Goal: Task Accomplishment & Management: Use online tool/utility

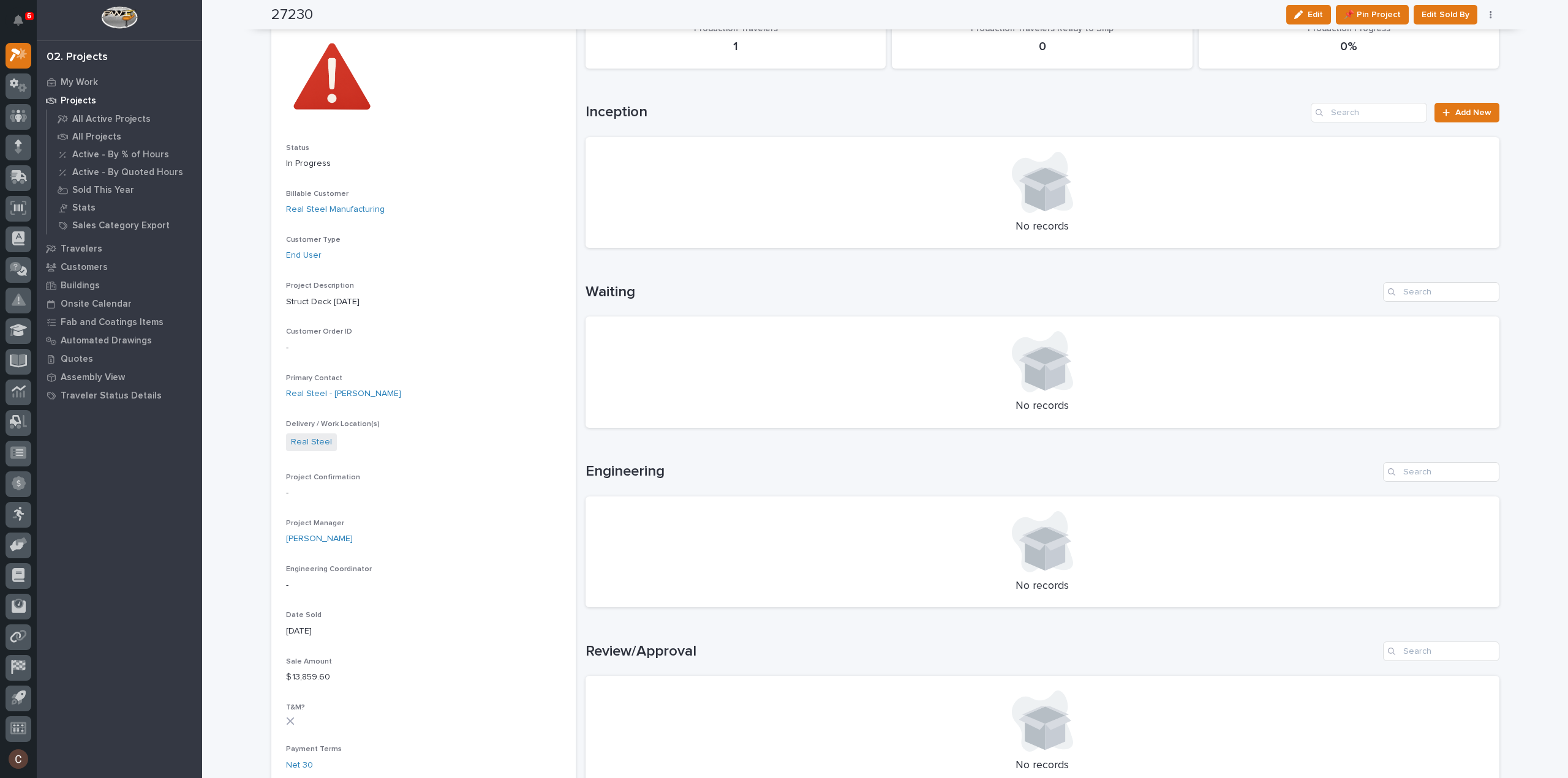
scroll to position [61, 0]
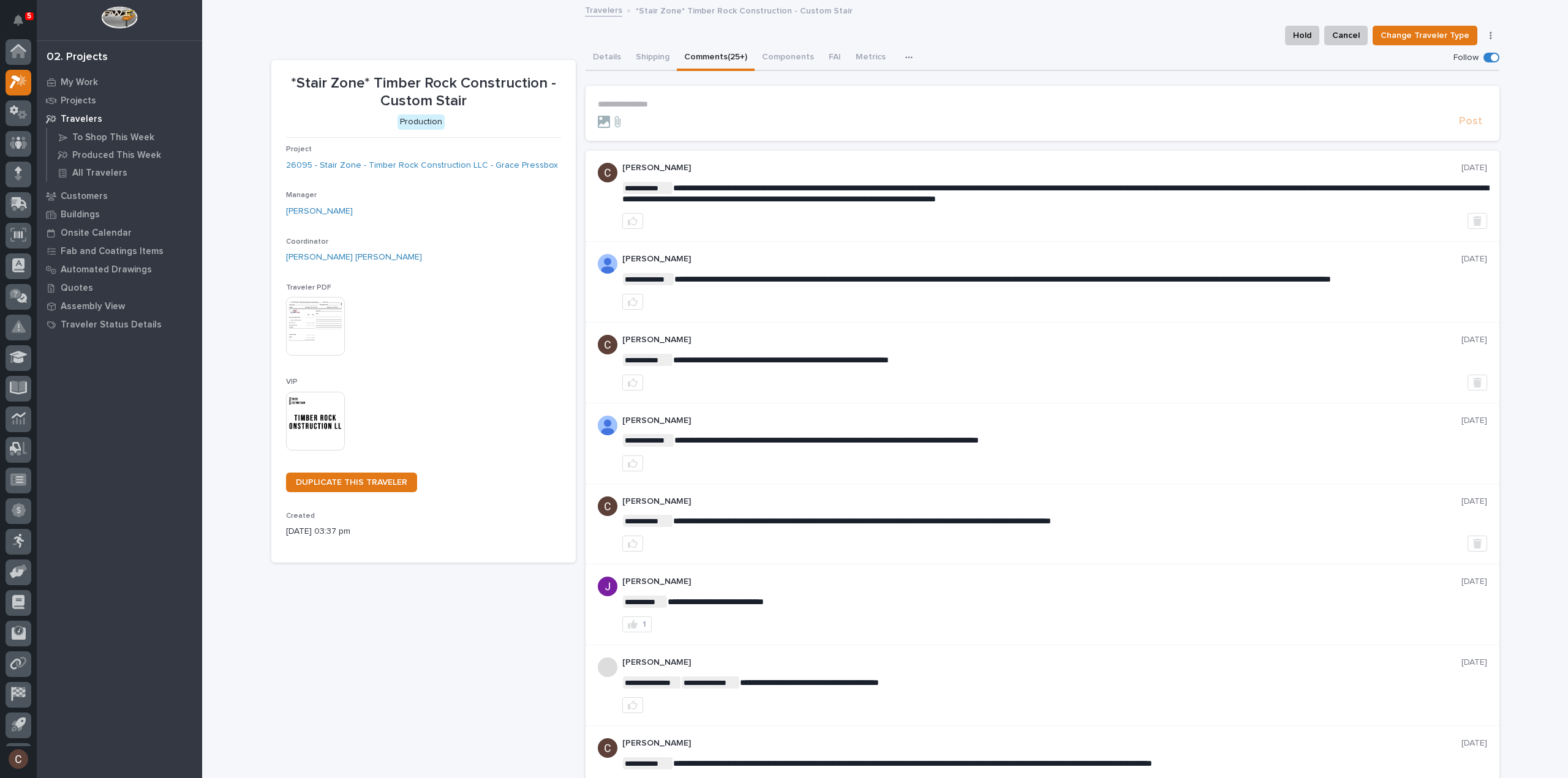
scroll to position [27, 0]
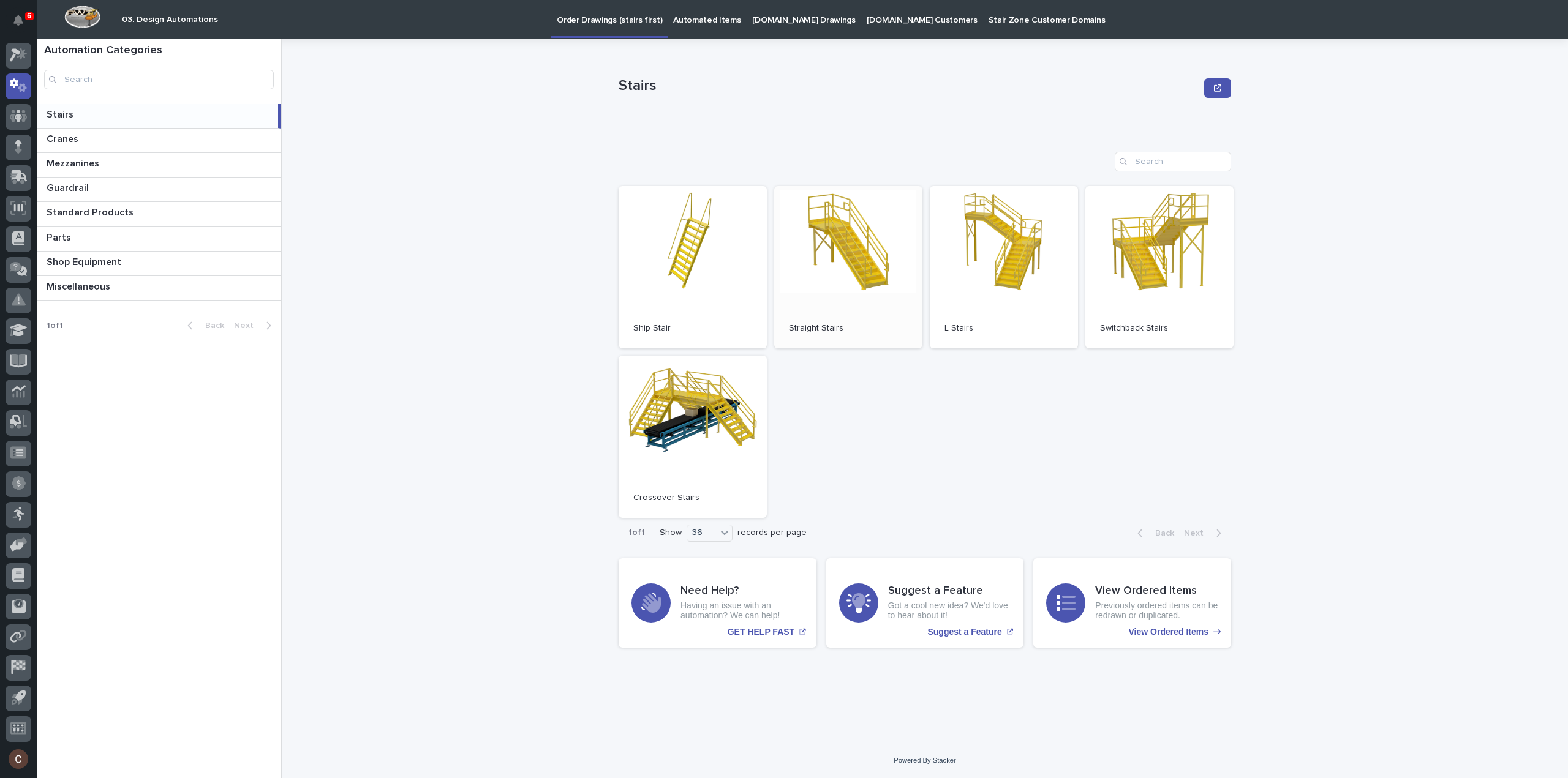
click at [852, 331] on p "Straight Stairs" at bounding box center [848, 328] width 119 height 10
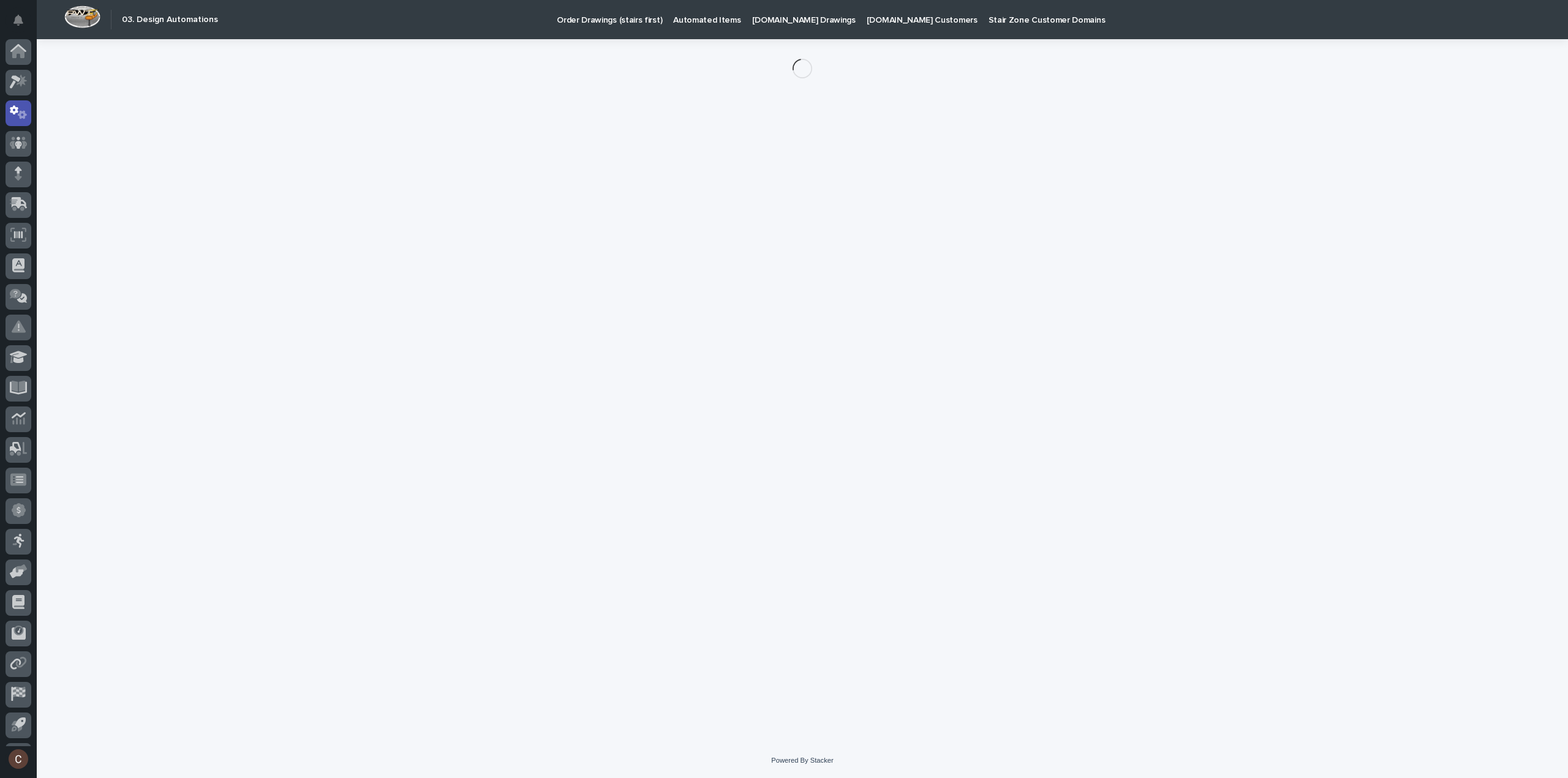
scroll to position [27, 0]
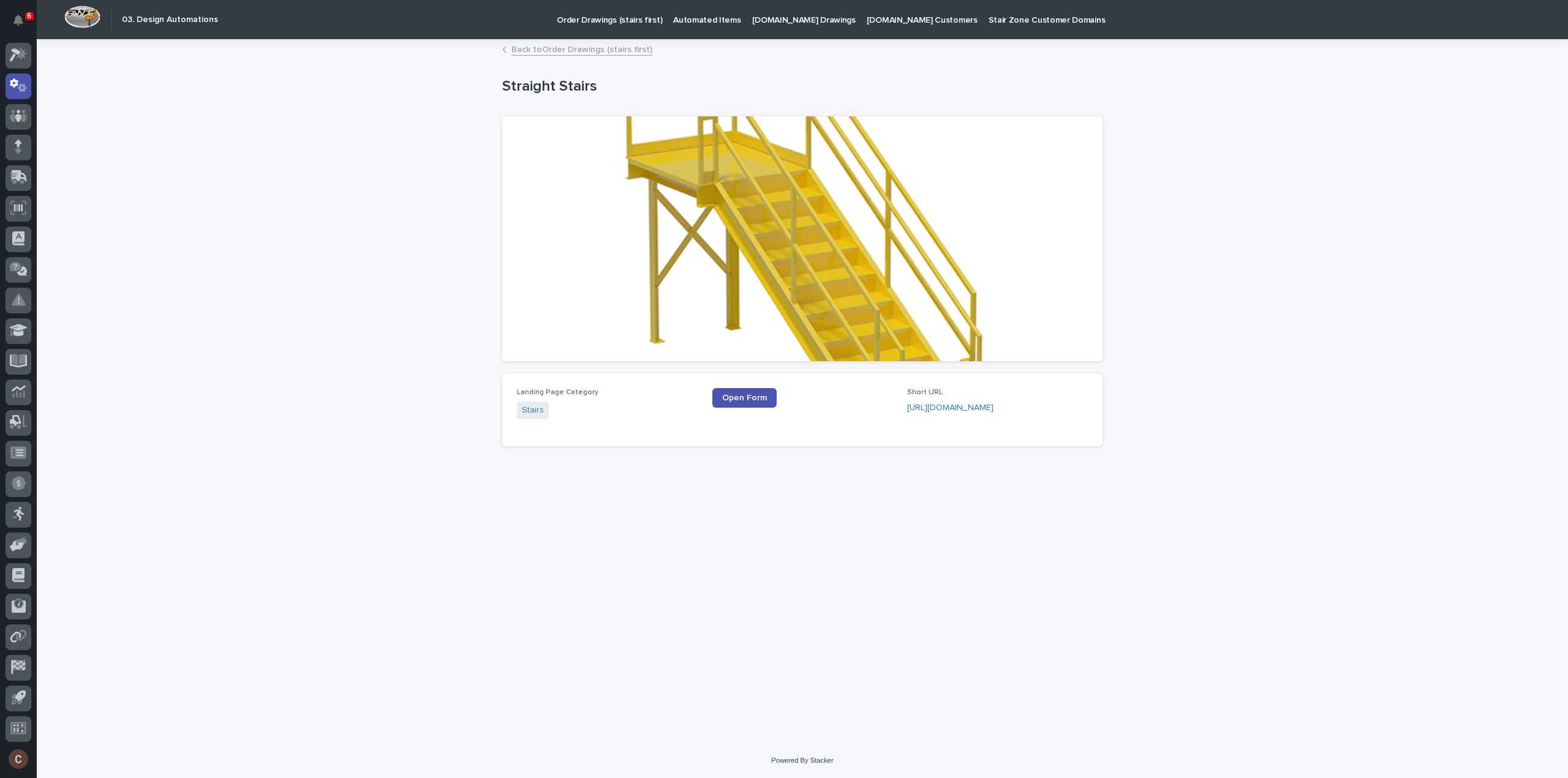
click at [575, 49] on link "Back to Order Drawings (stairs first)" at bounding box center [582, 49] width 141 height 14
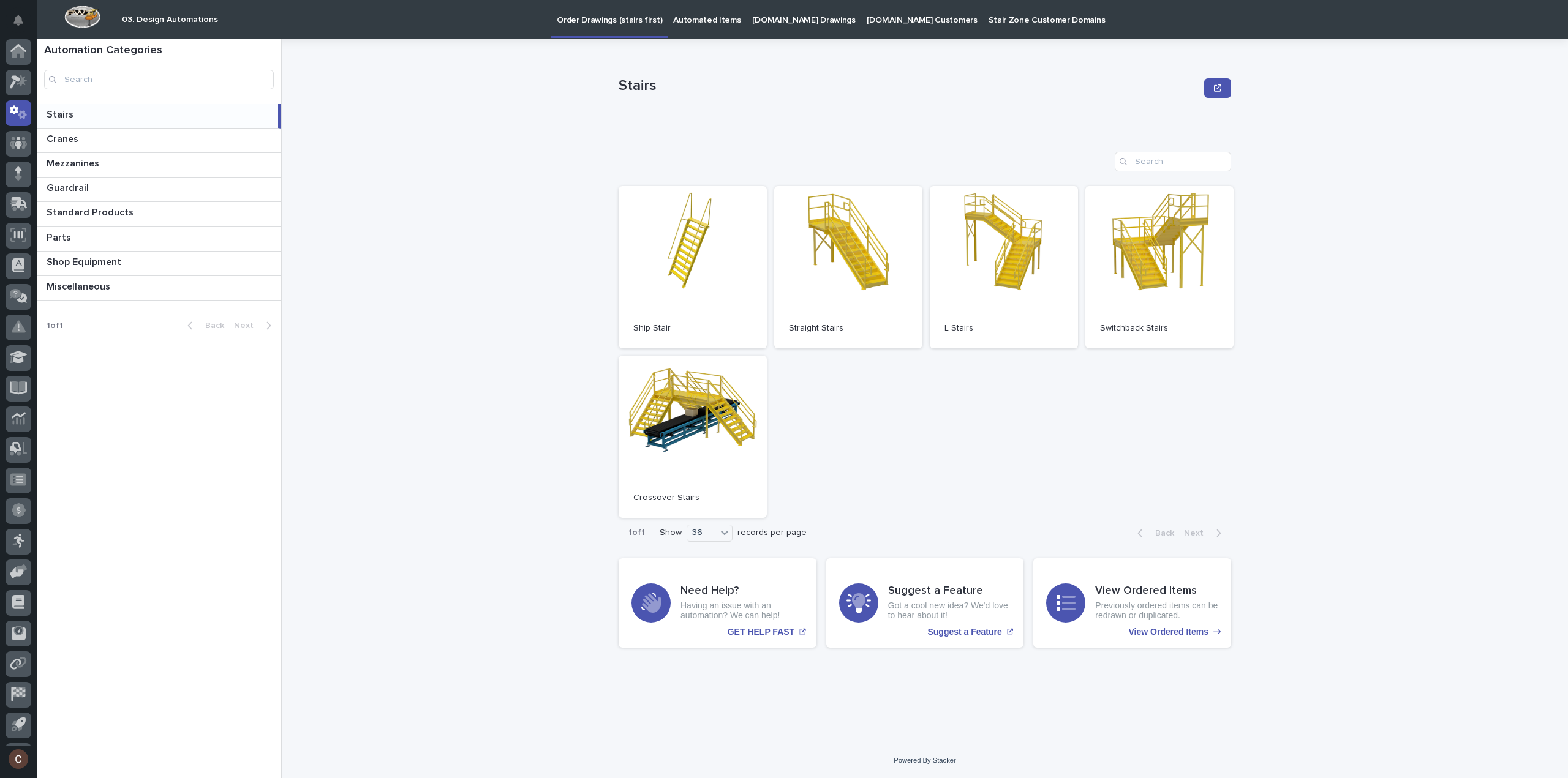
scroll to position [27, 0]
click at [848, 285] on link "Open" at bounding box center [848, 267] width 148 height 162
click at [707, 19] on p "Automated Items" at bounding box center [707, 13] width 67 height 25
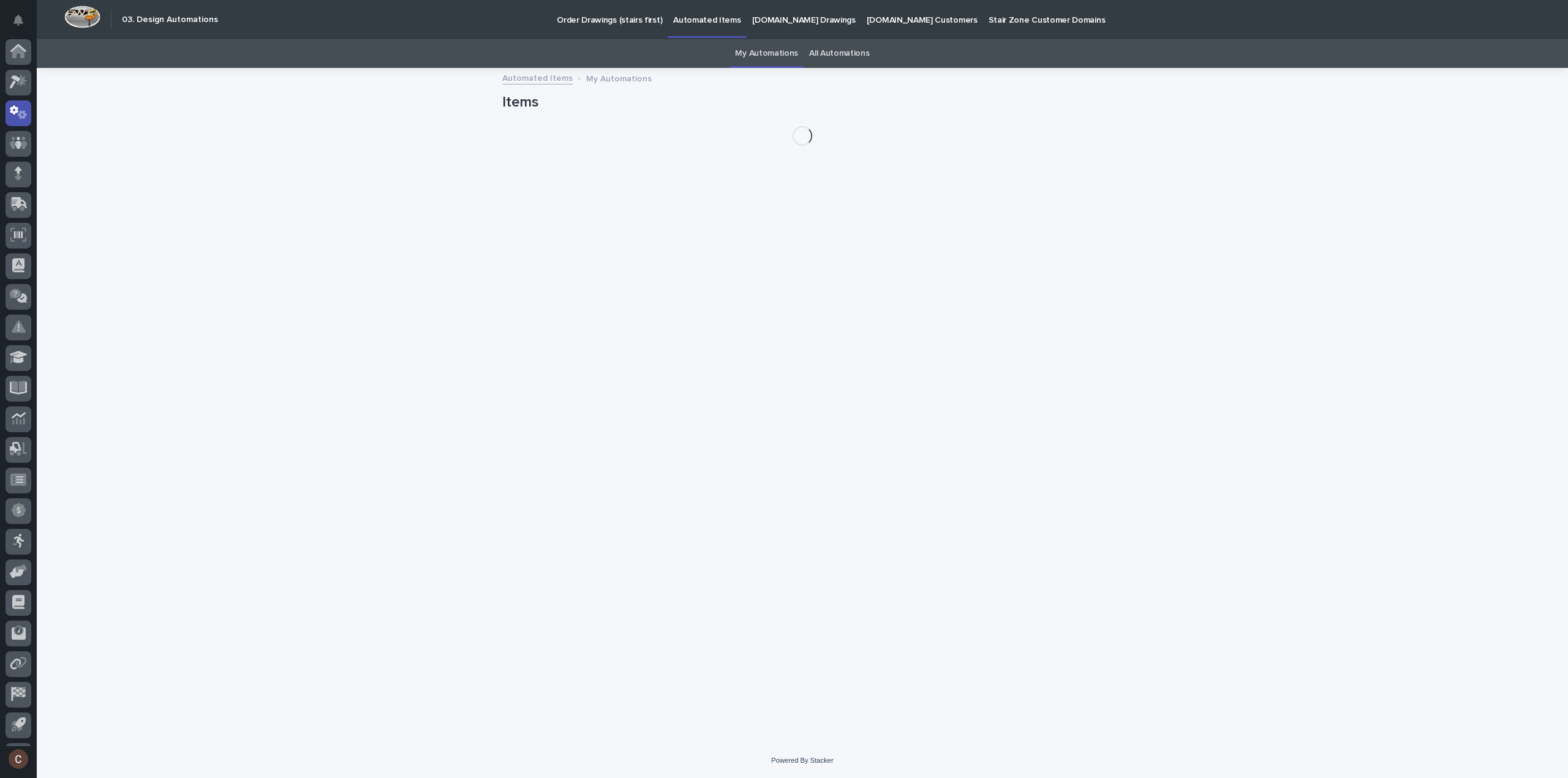
scroll to position [27, 0]
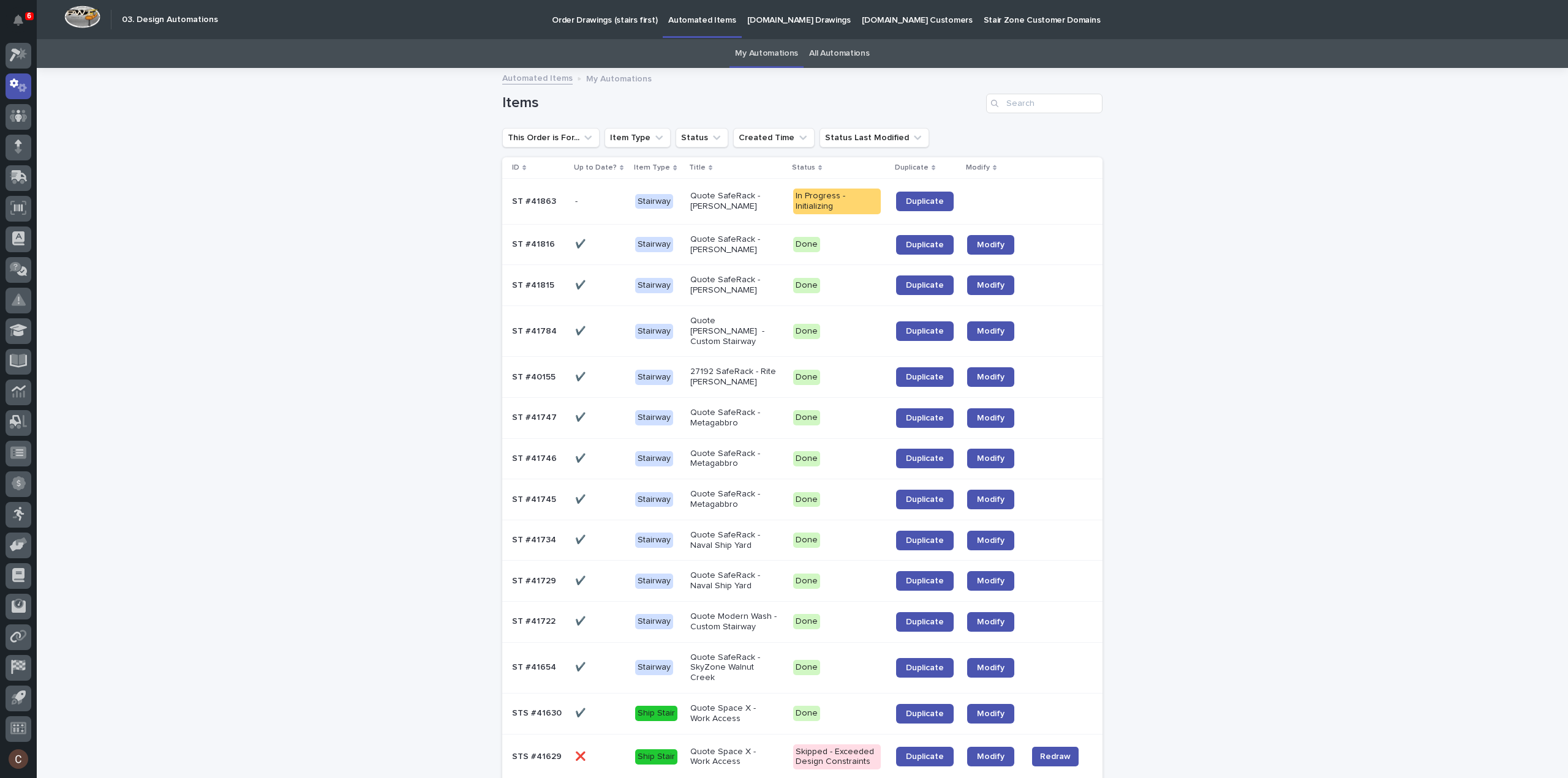
click at [912, 195] on link "Duplicate" at bounding box center [924, 201] width 58 height 19
